Goal: Task Accomplishment & Management: Complete application form

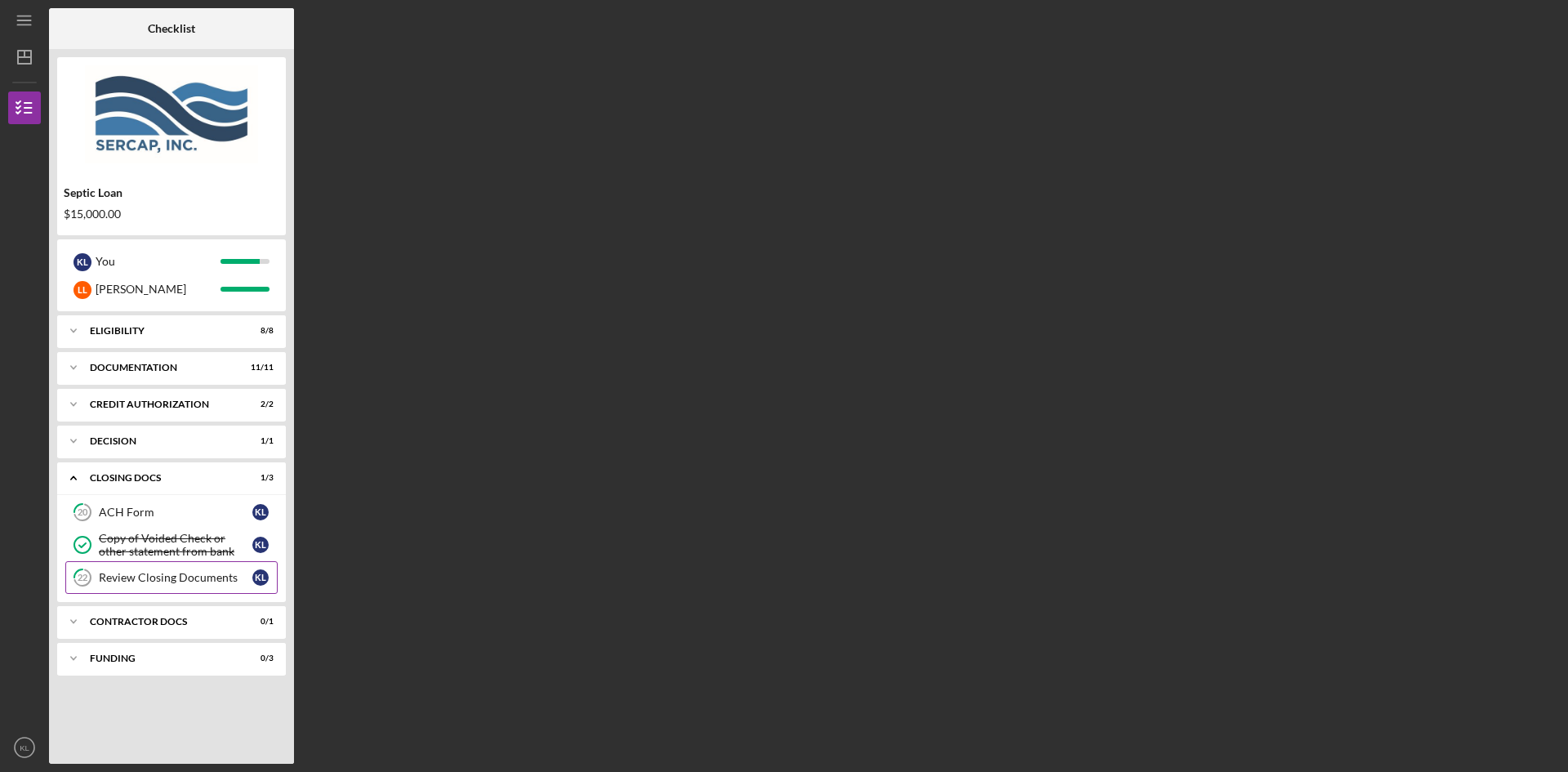
click at [202, 577] on div "Review Closing Documents" at bounding box center [175, 577] width 153 height 13
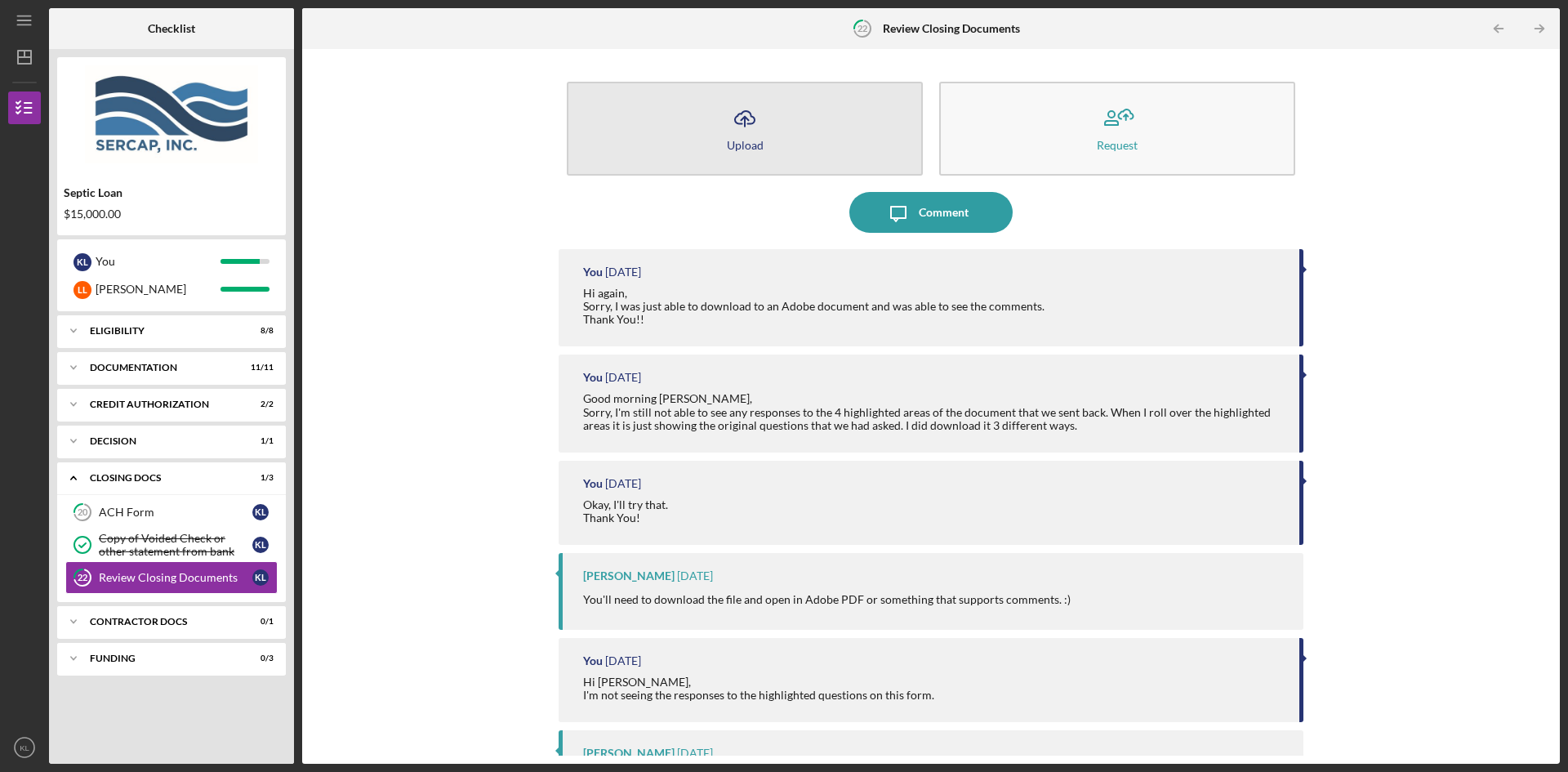
click at [749, 141] on div "Upload" at bounding box center [744, 145] width 37 height 12
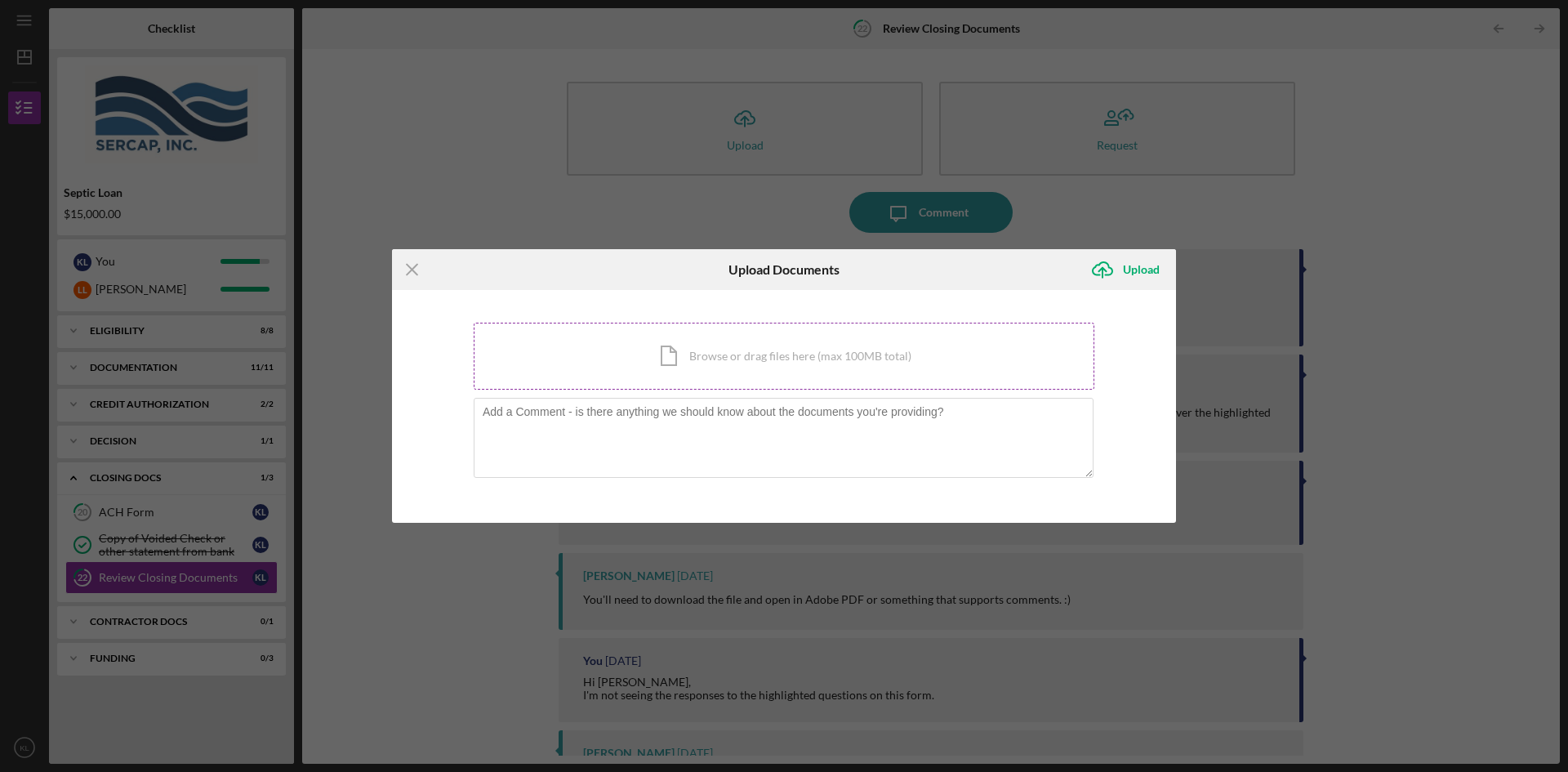
click at [751, 359] on div "Icon/Document Browse or drag files here (max 100MB total) Tap to choose files o…" at bounding box center [784, 355] width 621 height 67
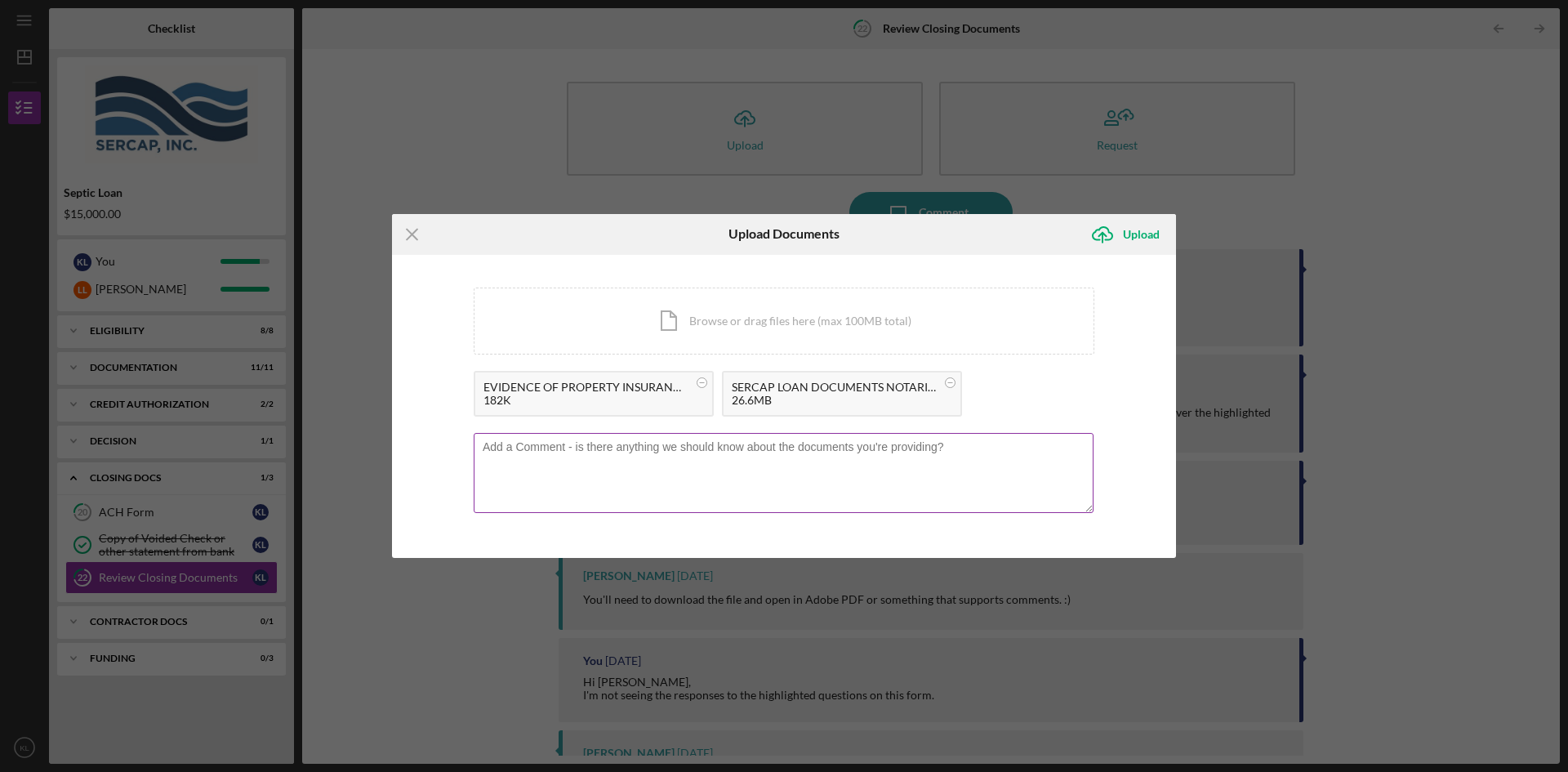
click at [556, 457] on textarea at bounding box center [784, 473] width 620 height 80
type textarea "h"
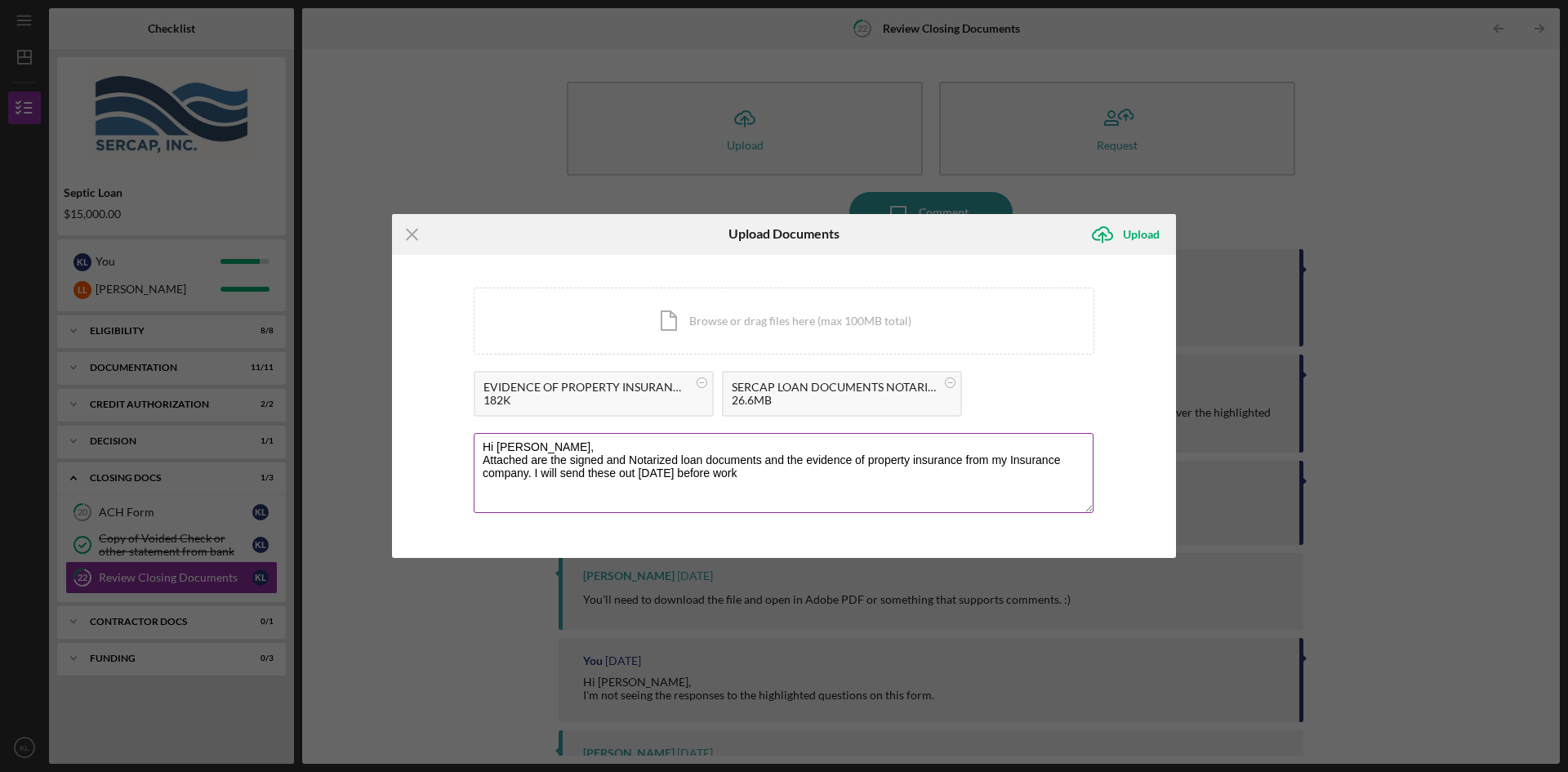
click at [585, 476] on textarea "Hi [PERSON_NAME], Attached are the signed and Notarized loan documents and the …" at bounding box center [784, 473] width 620 height 80
click at [753, 477] on textarea "Hi [PERSON_NAME], Attached are the signed and Notarized loan documents and the …" at bounding box center [784, 473] width 620 height 80
click at [507, 499] on textarea "Hi [PERSON_NAME], Attached are the signed and Notarized loan documents and the …" at bounding box center [784, 473] width 620 height 80
click at [784, 495] on textarea "Hi [PERSON_NAME], Attached are the signed and Notarized loan documents and the …" at bounding box center [784, 473] width 620 height 80
click at [1013, 472] on textarea "Hi [PERSON_NAME], Attached are the signed and Notarized loan documents and the …" at bounding box center [784, 473] width 620 height 80
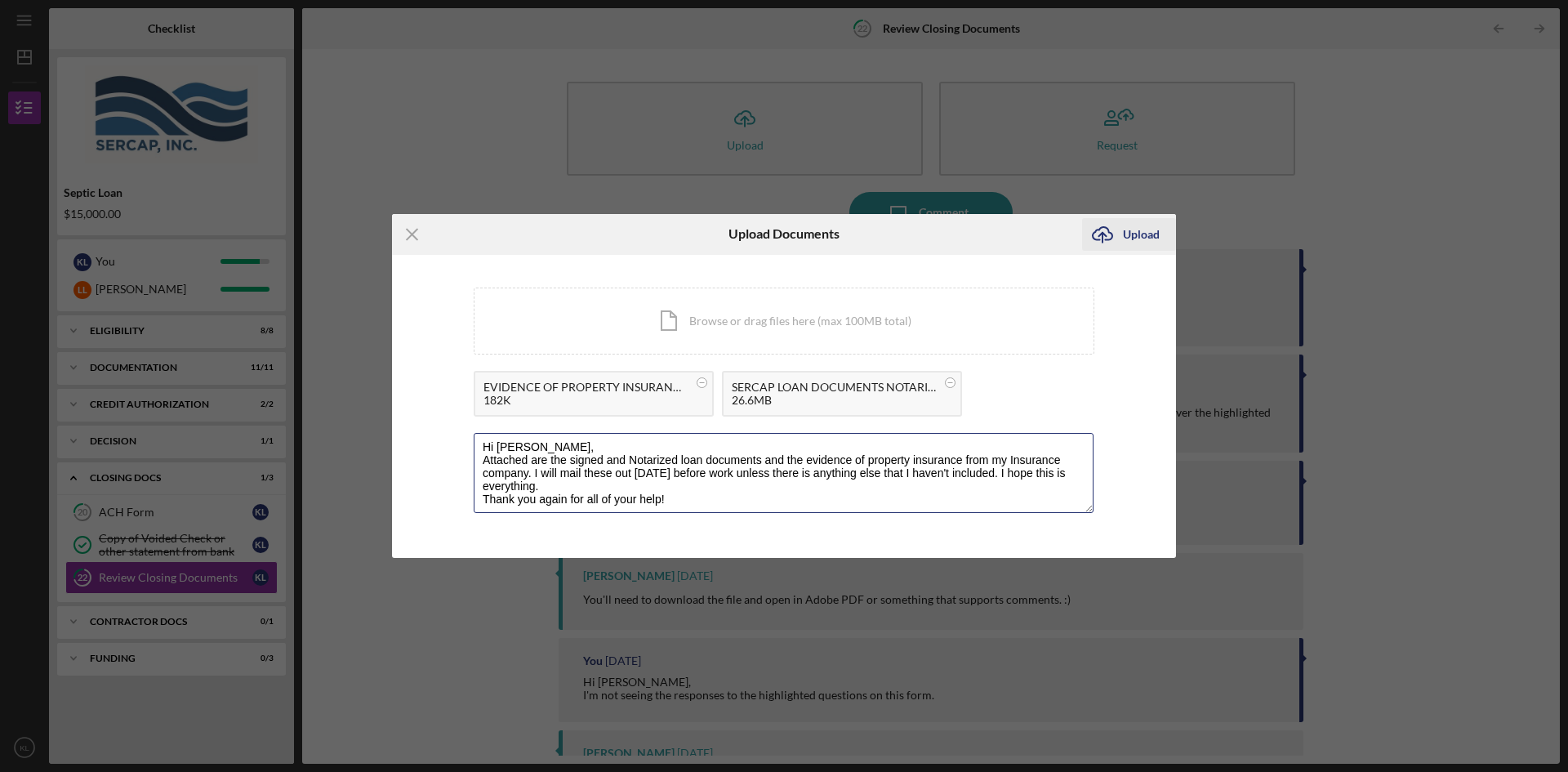
type textarea "Hi [PERSON_NAME], Attached are the signed and Notarized loan documents and the …"
click at [1139, 233] on div "Upload" at bounding box center [1141, 234] width 37 height 33
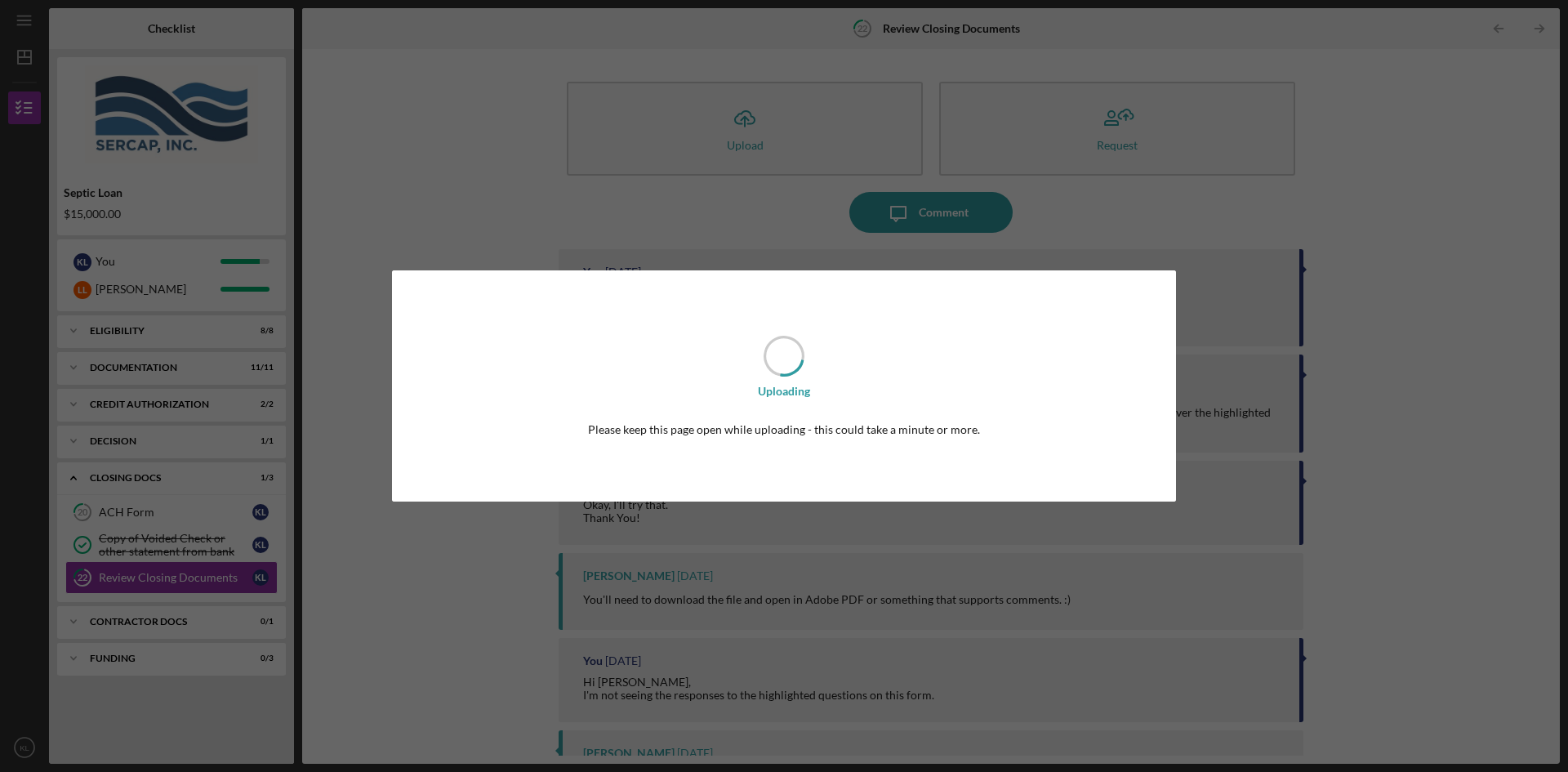
drag, startPoint x: 1304, startPoint y: 221, endPoint x: 1372, endPoint y: 186, distance: 76.5
click at [1372, 186] on div "Uploading Please keep this page open while uploading - this could take a minute…" at bounding box center [784, 386] width 1568 height 772
